Goal: Task Accomplishment & Management: Manage account settings

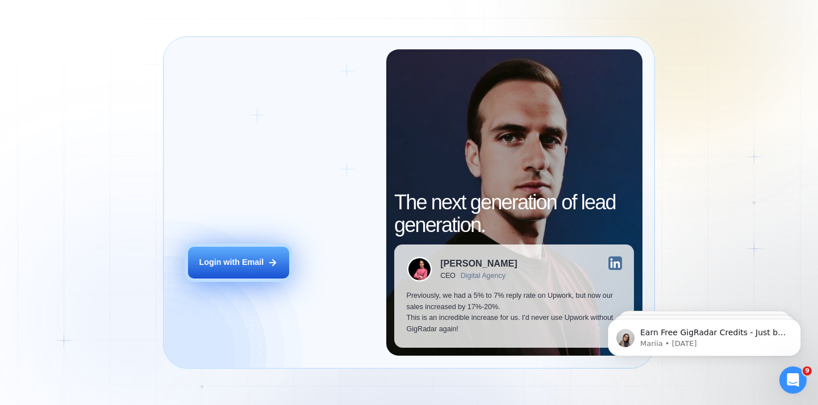
click at [249, 261] on div "Login with Email" at bounding box center [231, 262] width 65 height 11
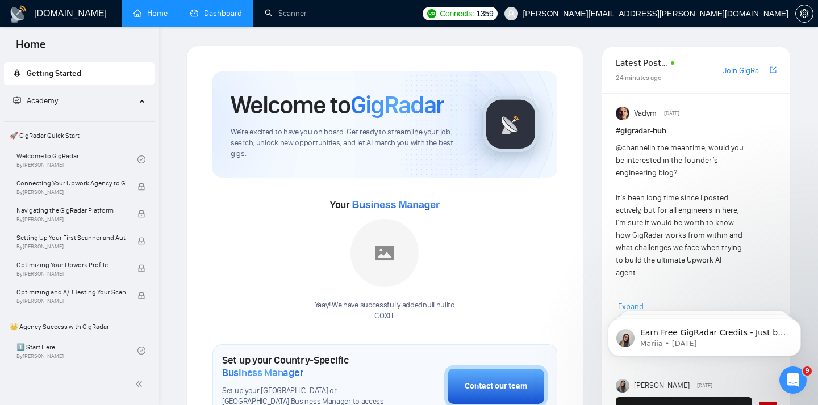
click at [190, 11] on link "Dashboard" at bounding box center [216, 14] width 52 height 10
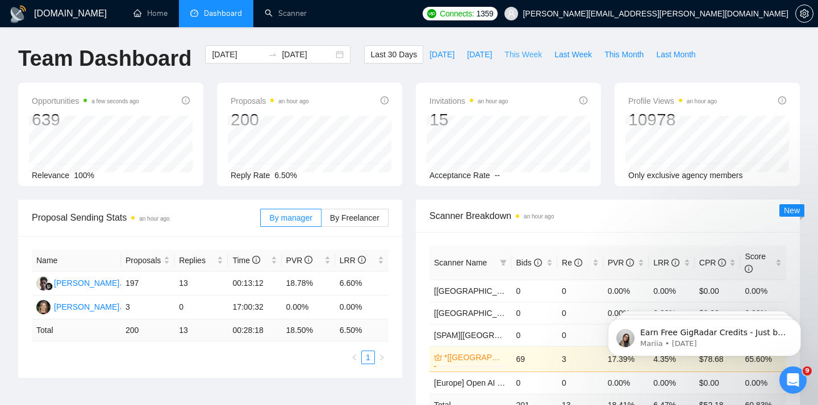
click at [532, 56] on span "This Week" at bounding box center [522, 54] width 37 height 12
type input "[DATE]"
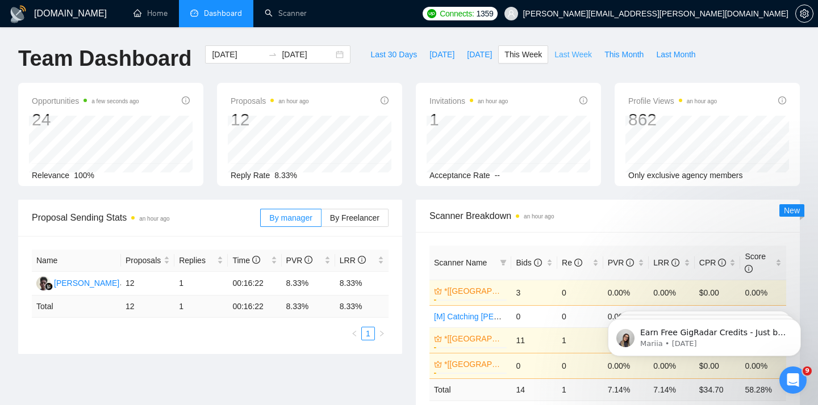
click at [578, 55] on span "Last Week" at bounding box center [572, 54] width 37 height 12
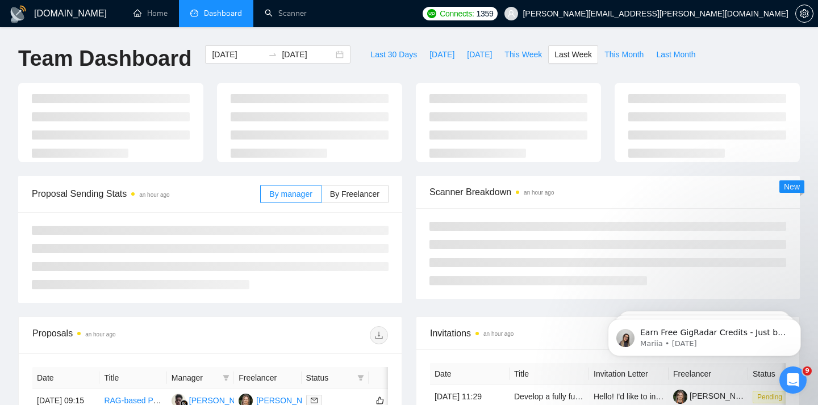
type input "[DATE]"
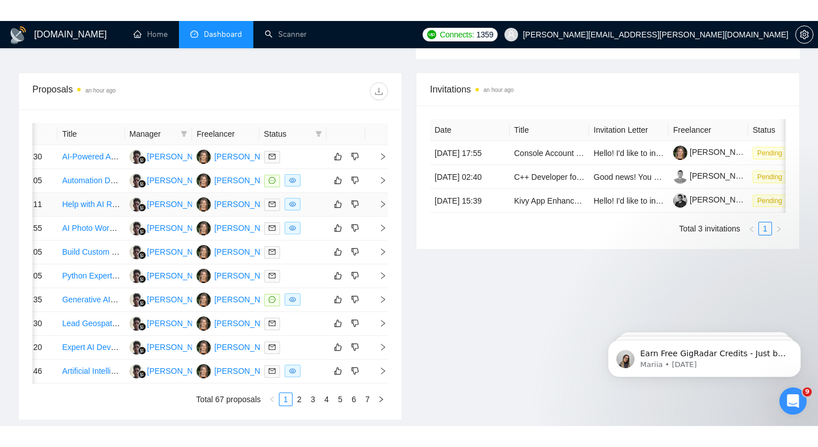
scroll to position [426, 0]
